Goal: Book appointment/travel/reservation

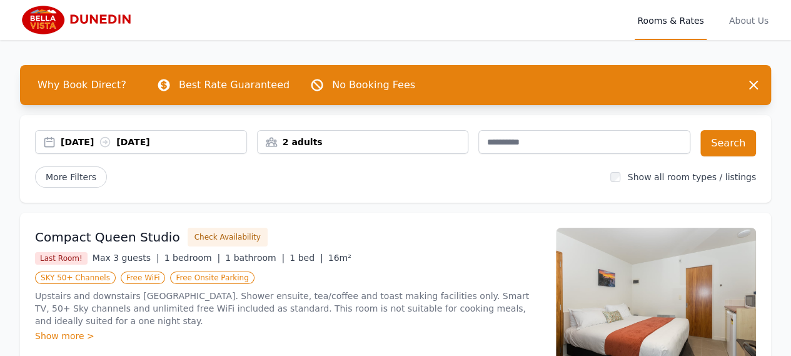
scroll to position [250, 0]
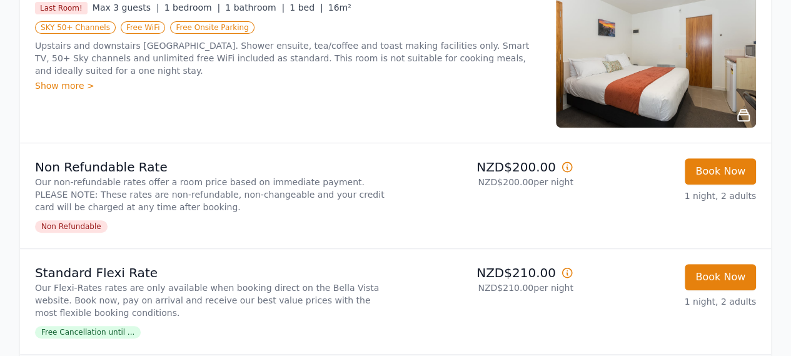
click at [680, 76] on img at bounding box center [656, 53] width 200 height 150
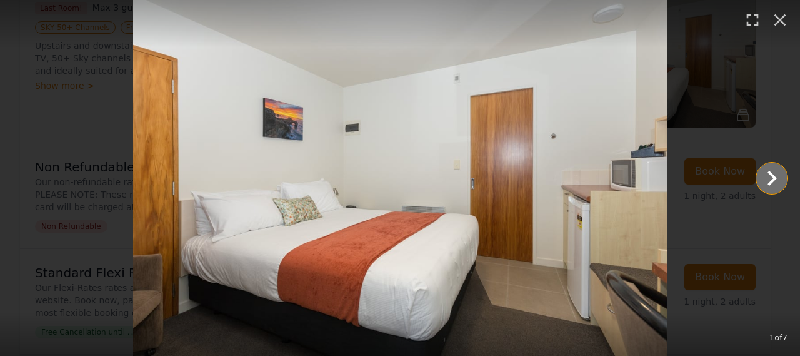
click at [776, 177] on icon "Show slide 2 of 7" at bounding box center [771, 178] width 9 height 15
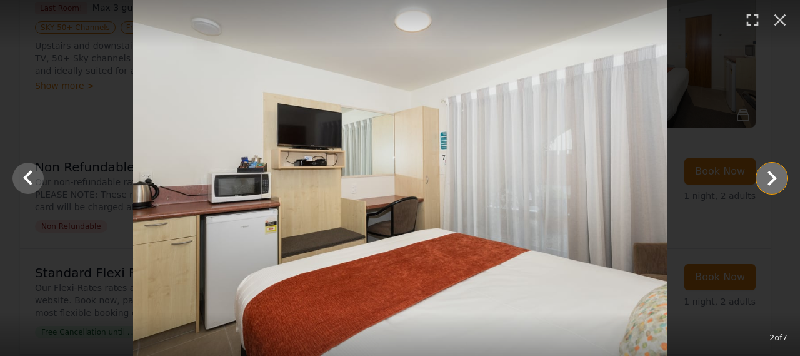
click at [776, 177] on icon "Show slide 3 of 7" at bounding box center [771, 178] width 9 height 15
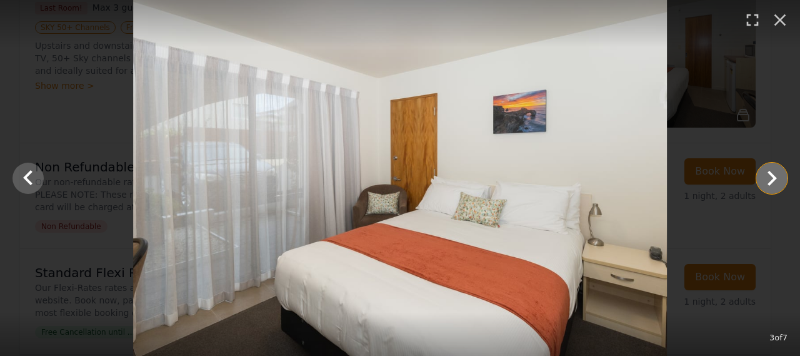
click at [776, 177] on icon "Show slide 4 of 7" at bounding box center [771, 178] width 9 height 15
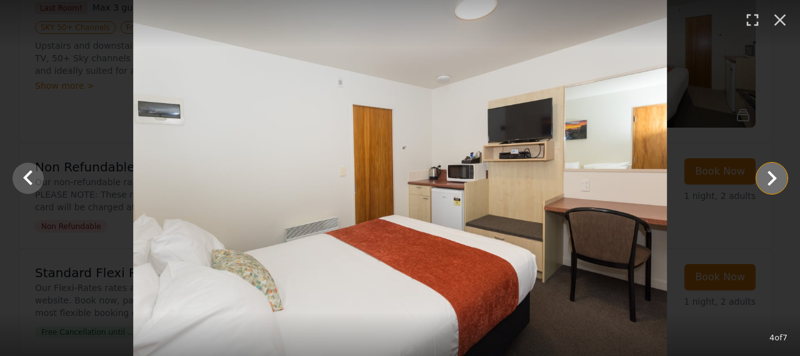
click at [776, 177] on icon "Show slide 5 of 7" at bounding box center [771, 178] width 9 height 15
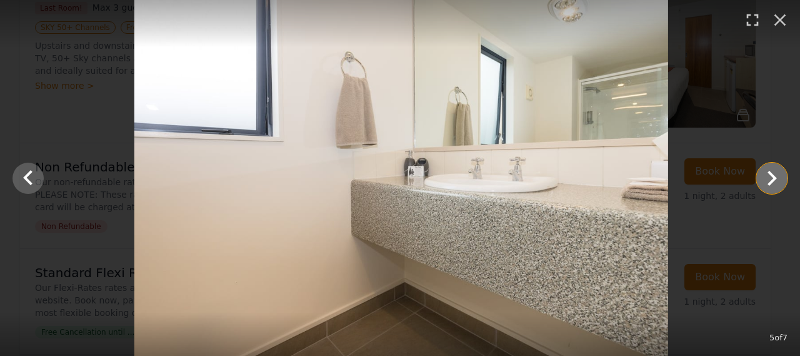
click at [776, 177] on icon "Show slide 6 of 7" at bounding box center [771, 178] width 9 height 15
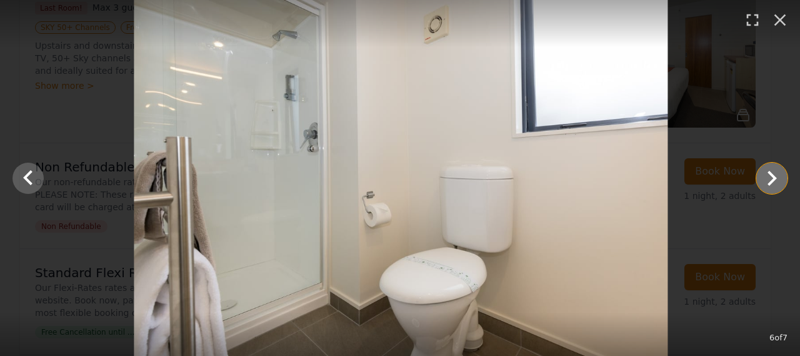
click at [776, 177] on icon "Show slide 7 of 7" at bounding box center [771, 178] width 9 height 15
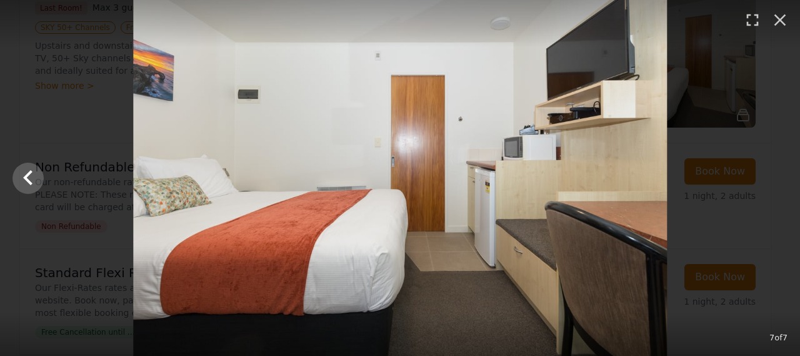
click at [776, 177] on div at bounding box center [400, 178] width 800 height 356
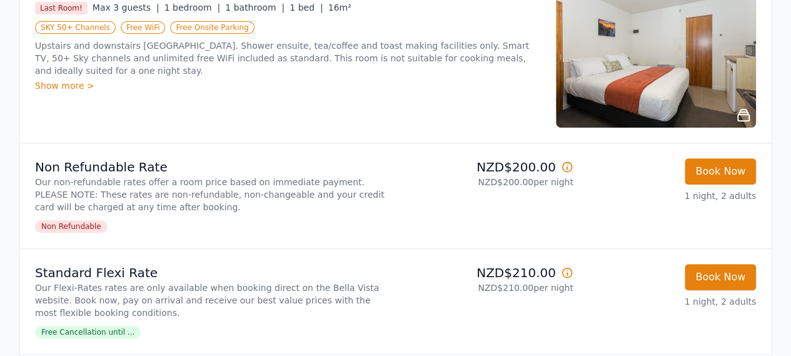
scroll to position [0, 0]
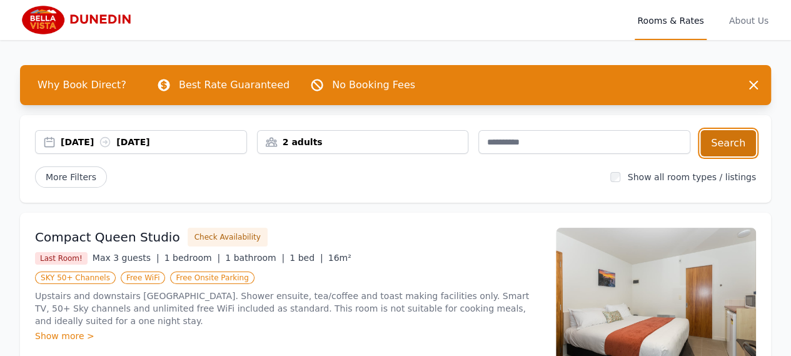
click at [736, 141] on button "Search" at bounding box center [728, 143] width 56 height 26
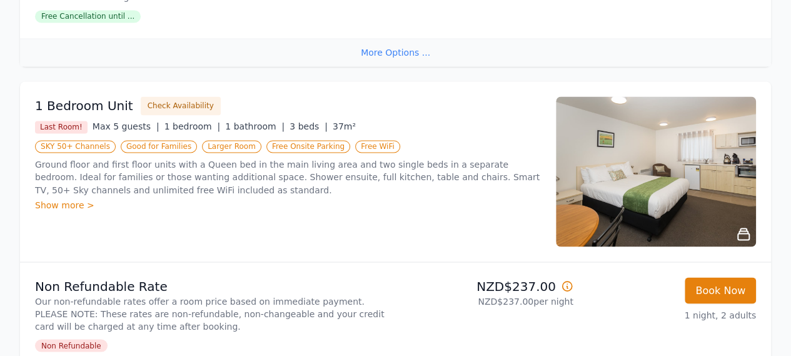
scroll to position [1250, 0]
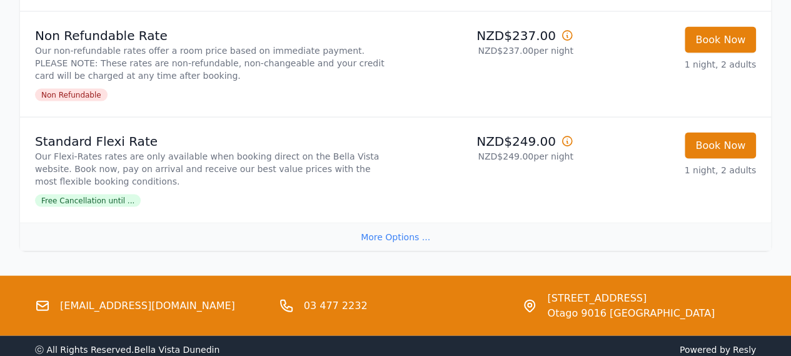
click at [390, 238] on div "More Options ..." at bounding box center [395, 236] width 751 height 28
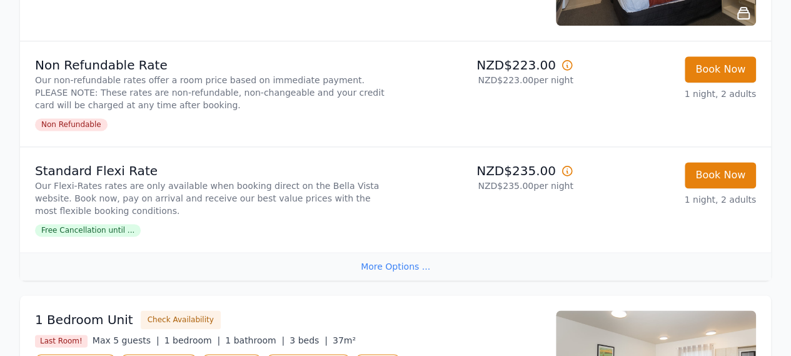
scroll to position [1036, 0]
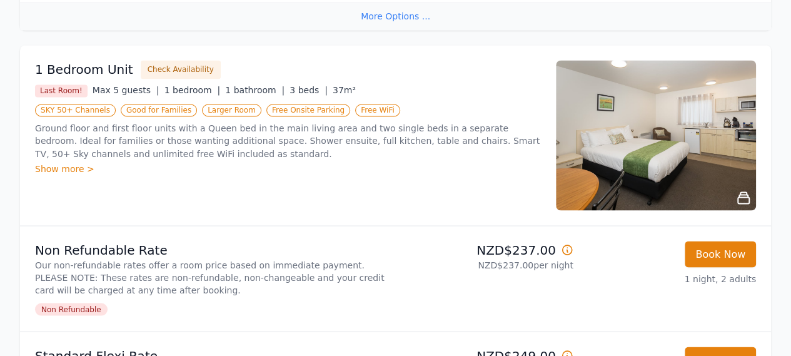
click at [41, 168] on div "Show more >" at bounding box center [288, 168] width 506 height 12
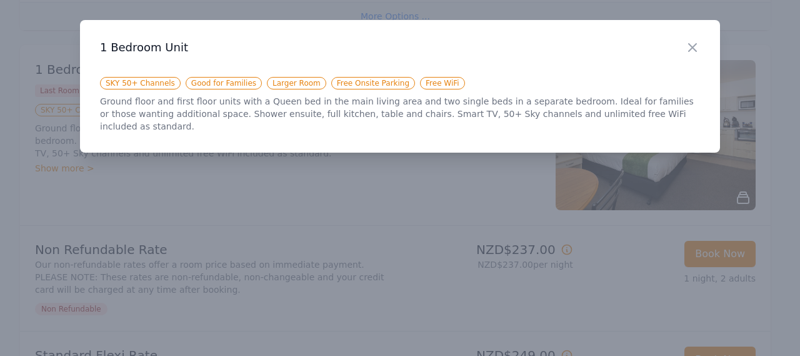
click at [236, 171] on div at bounding box center [400, 178] width 800 height 356
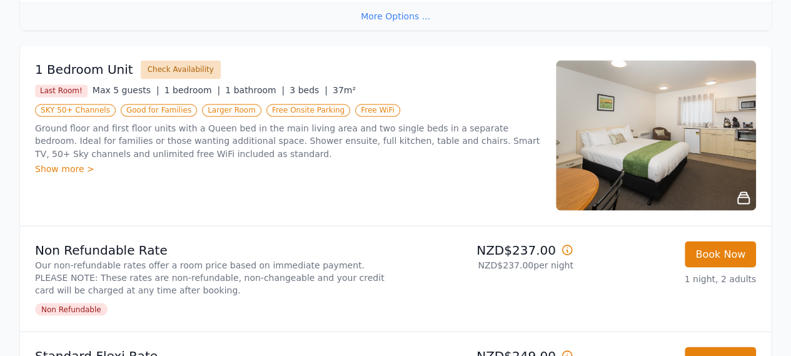
click at [147, 64] on button "Check Availability" at bounding box center [181, 69] width 80 height 19
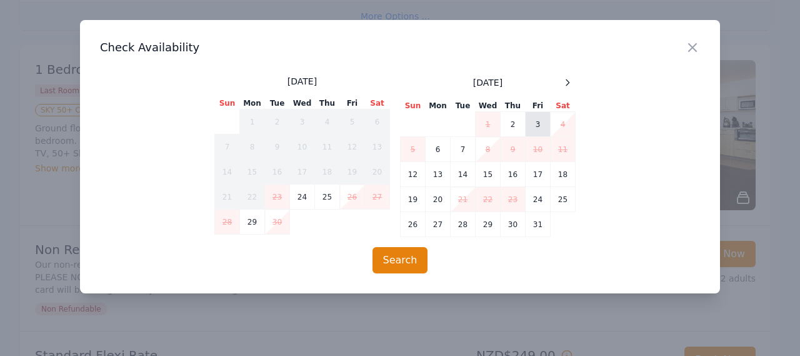
click at [536, 123] on td "3" at bounding box center [538, 124] width 25 height 25
click at [406, 257] on button "Search" at bounding box center [400, 260] width 56 height 26
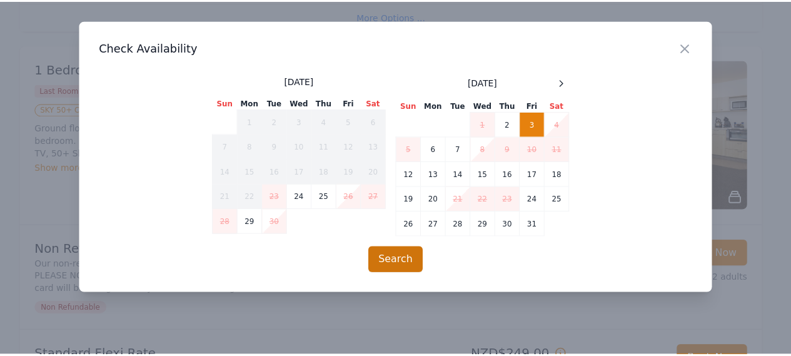
scroll to position [60, 0]
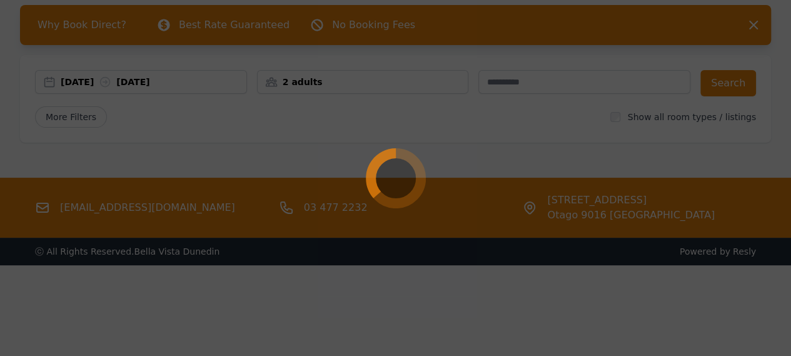
click at [125, 152] on div at bounding box center [395, 178] width 791 height 356
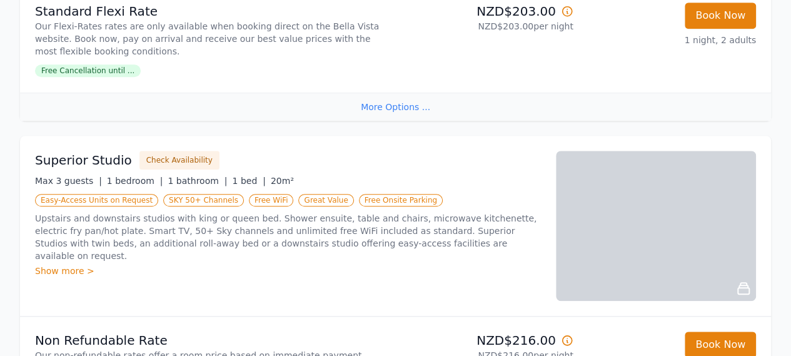
scroll to position [310, 0]
